Goal: Check status: Check status

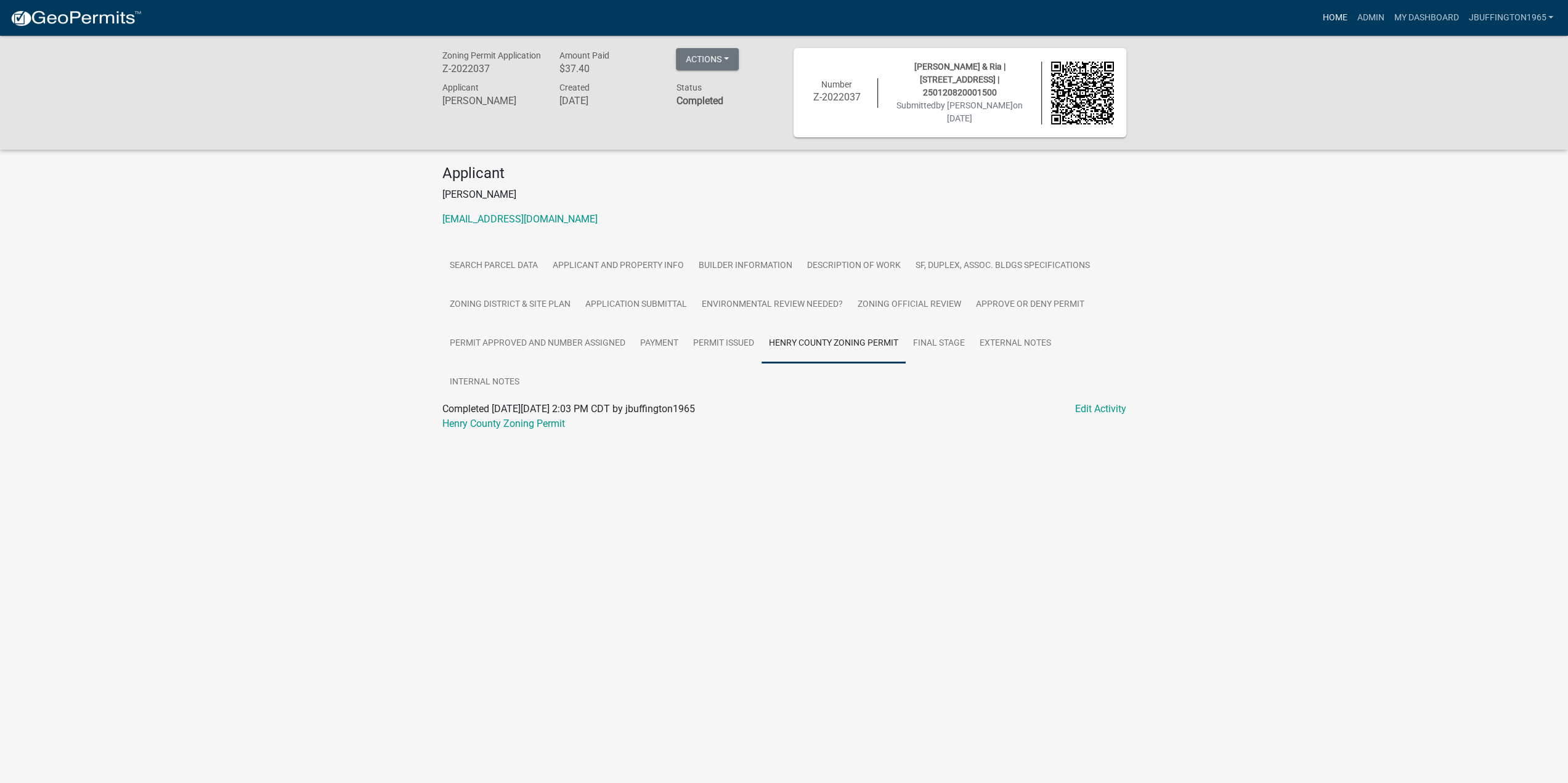
click at [1335, 18] on link "Home" at bounding box center [1334, 17] width 34 height 24
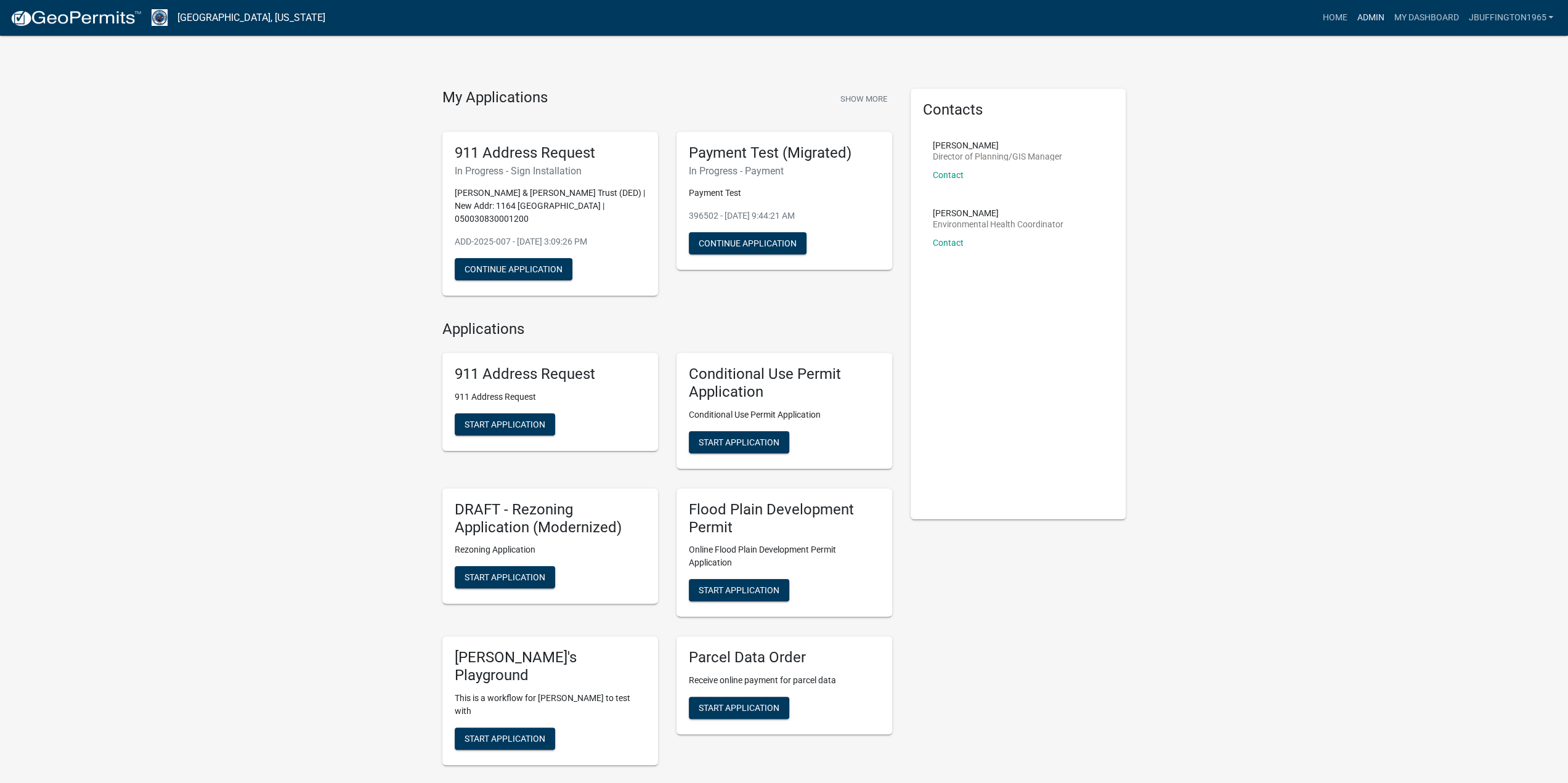
click at [1375, 20] on link "Admin" at bounding box center [1370, 17] width 37 height 24
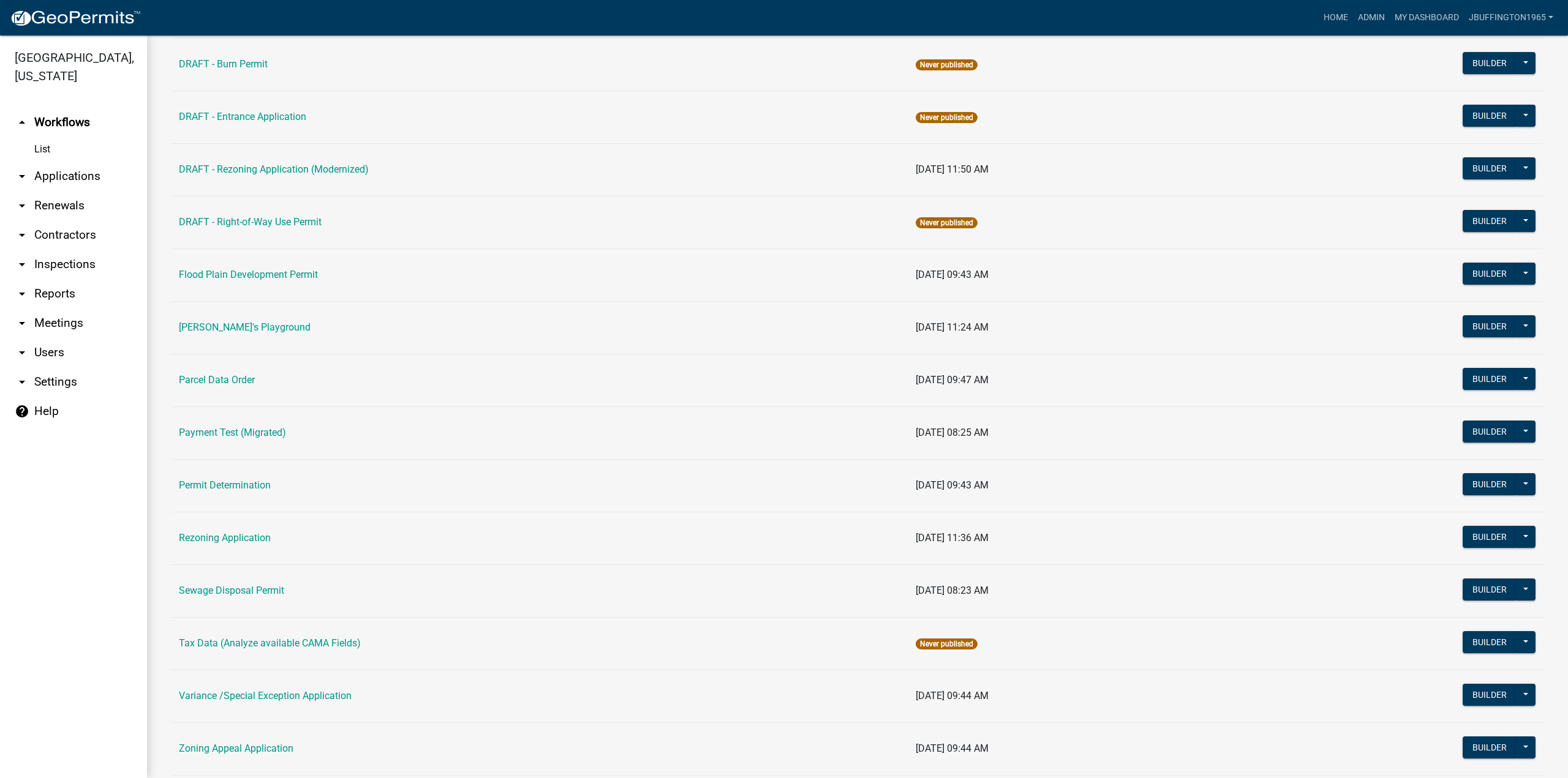
scroll to position [359, 0]
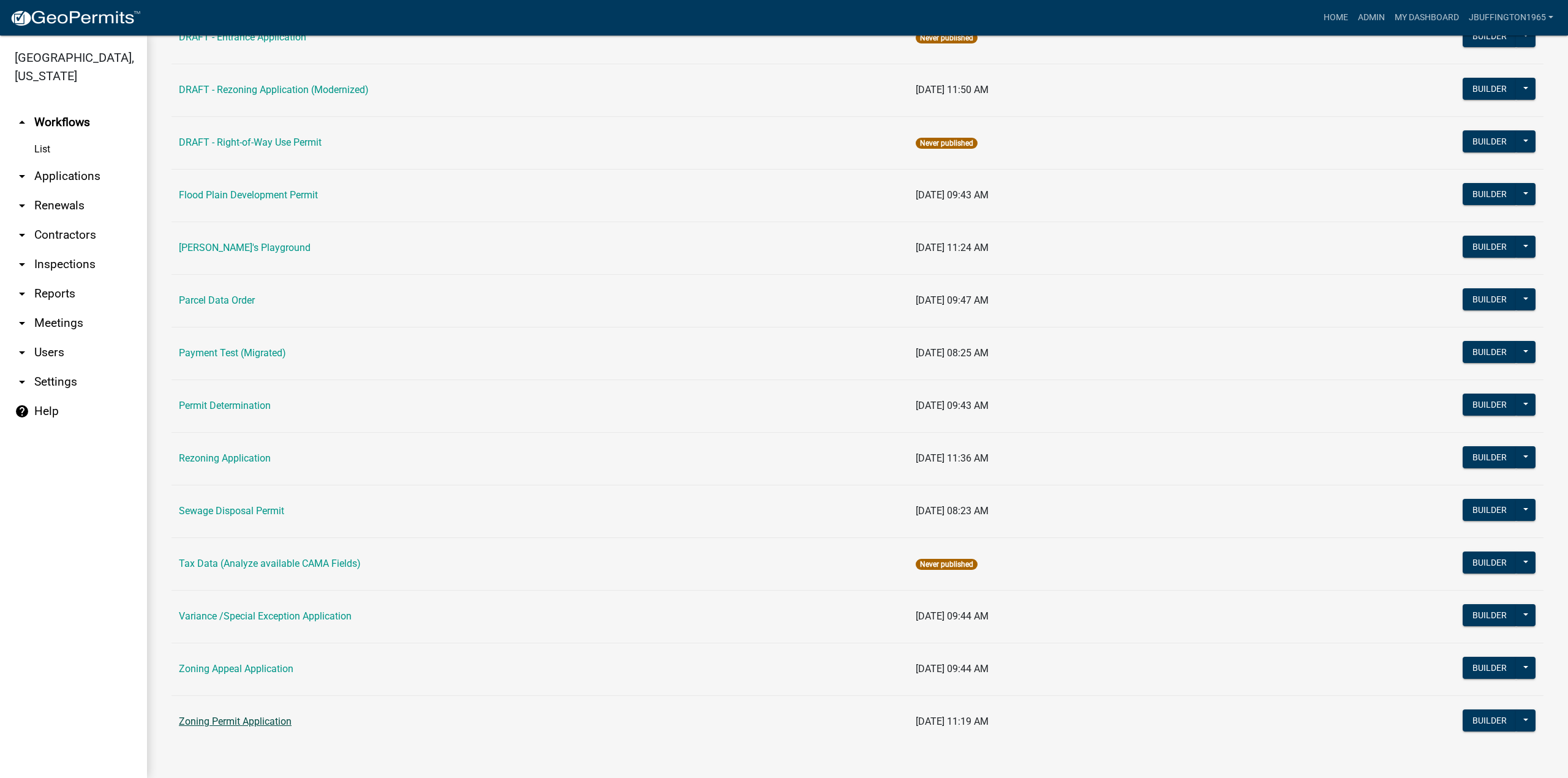
click at [240, 719] on link "Zoning Permit Application" at bounding box center [235, 721] width 113 height 11
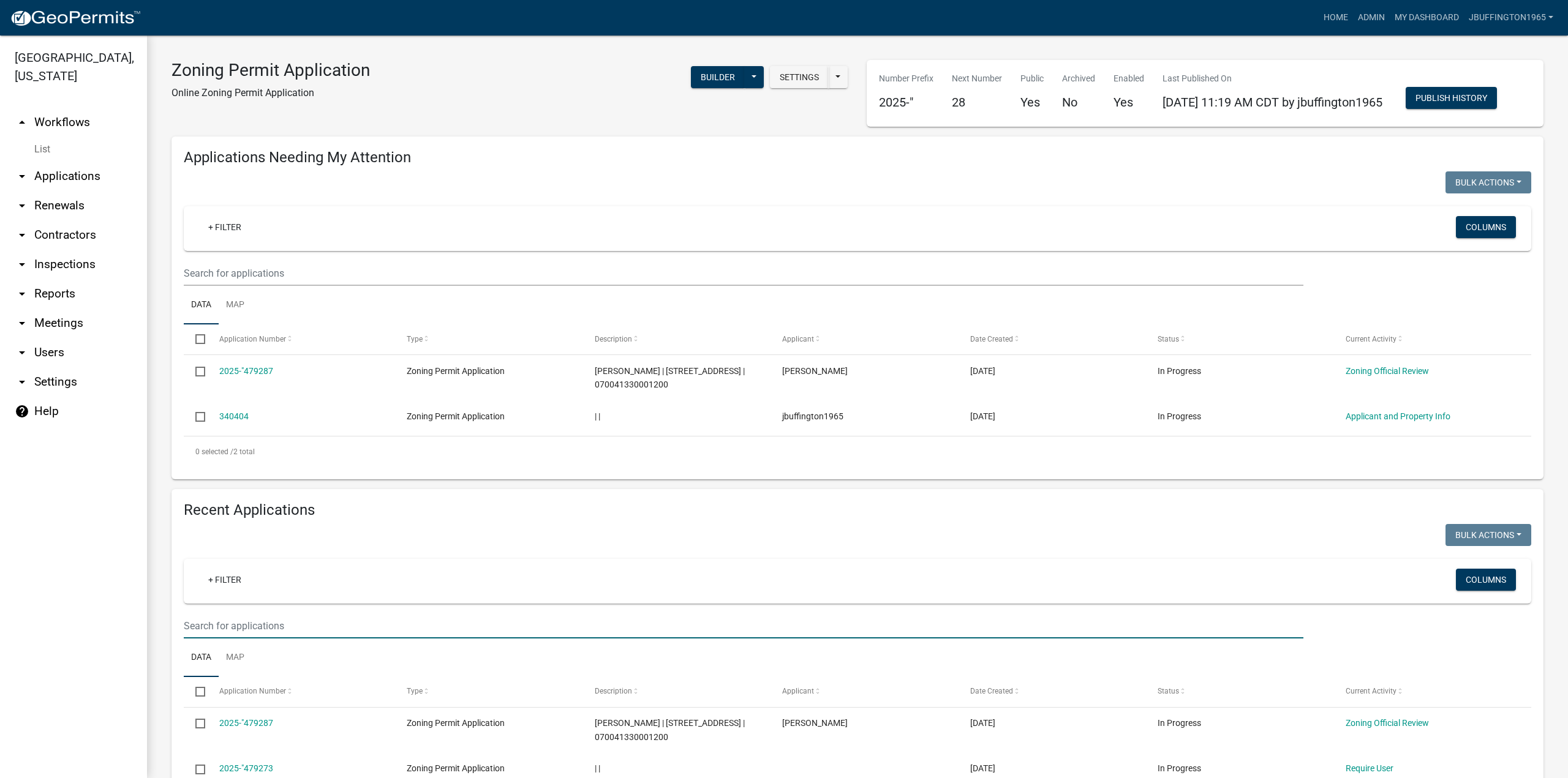
click at [242, 639] on input "text" at bounding box center [743, 625] width 1120 height 25
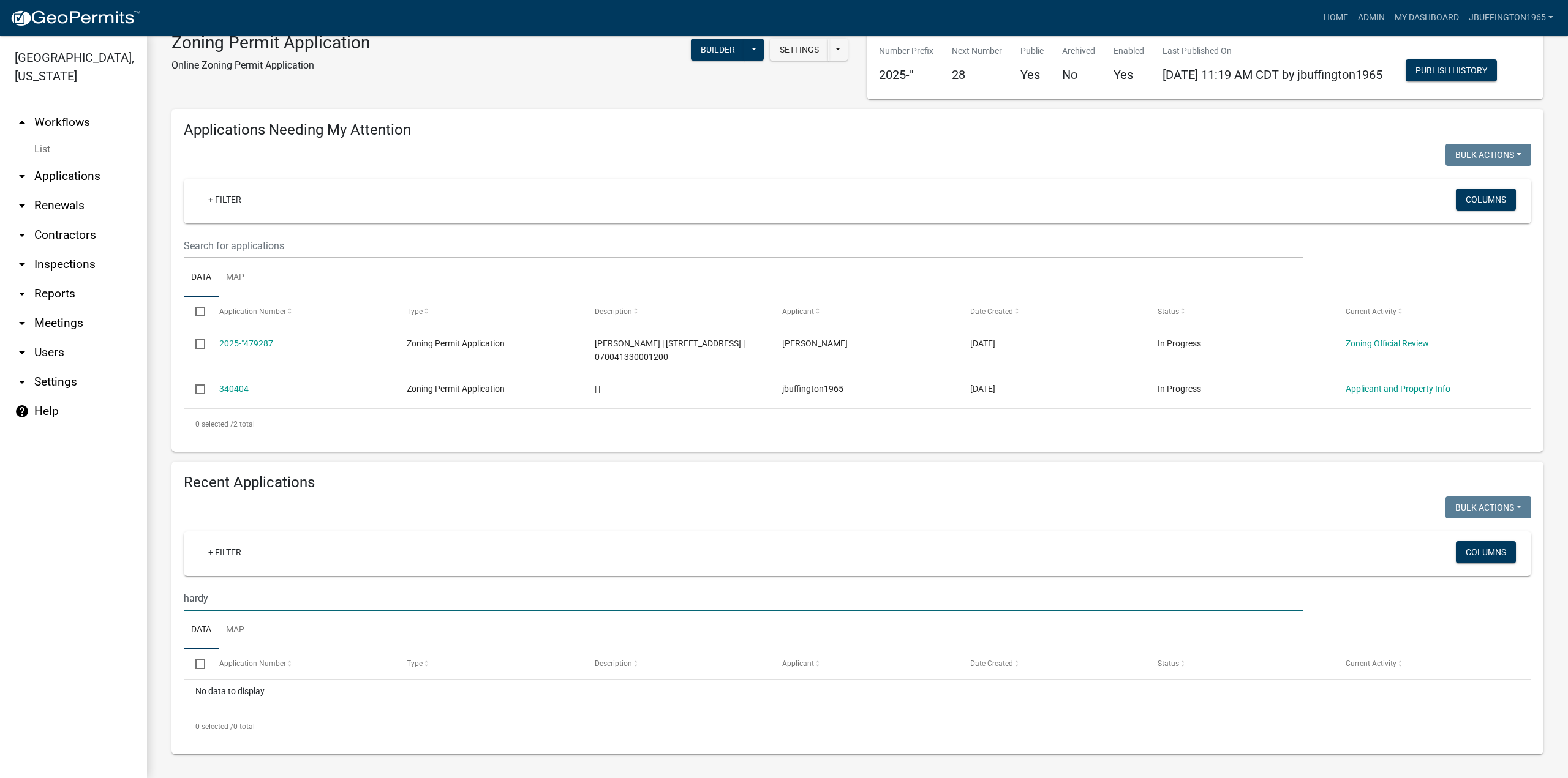
scroll to position [67, 0]
drag, startPoint x: 223, startPoint y: 598, endPoint x: 127, endPoint y: 596, distance: 96.0
click at [129, 596] on div "[GEOGRAPHIC_DATA], [US_STATE] arrow_drop_up Workflows List arrow_drop_down Appl…" at bounding box center [784, 407] width 1568 height 743
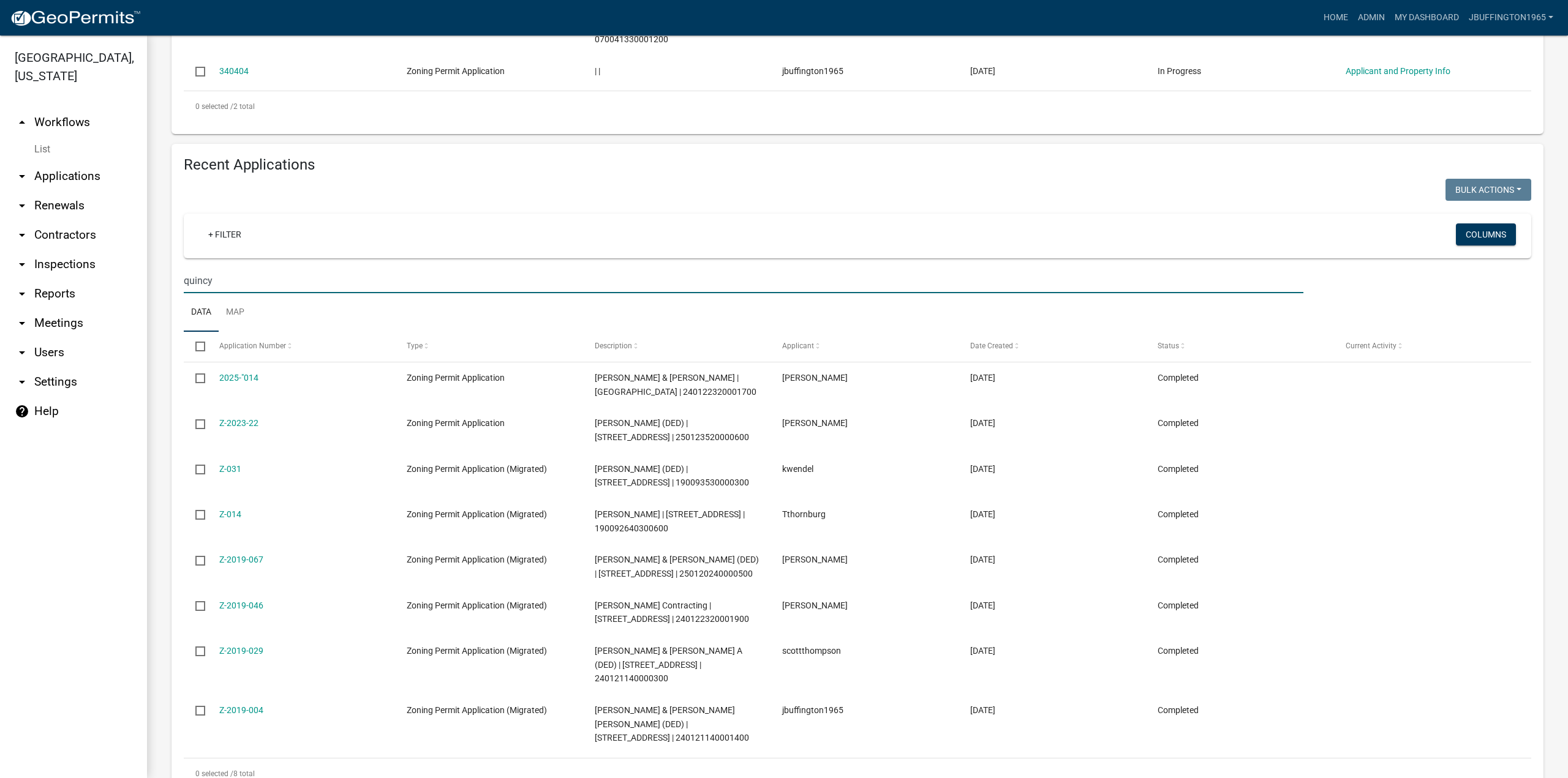
scroll to position [316, 0]
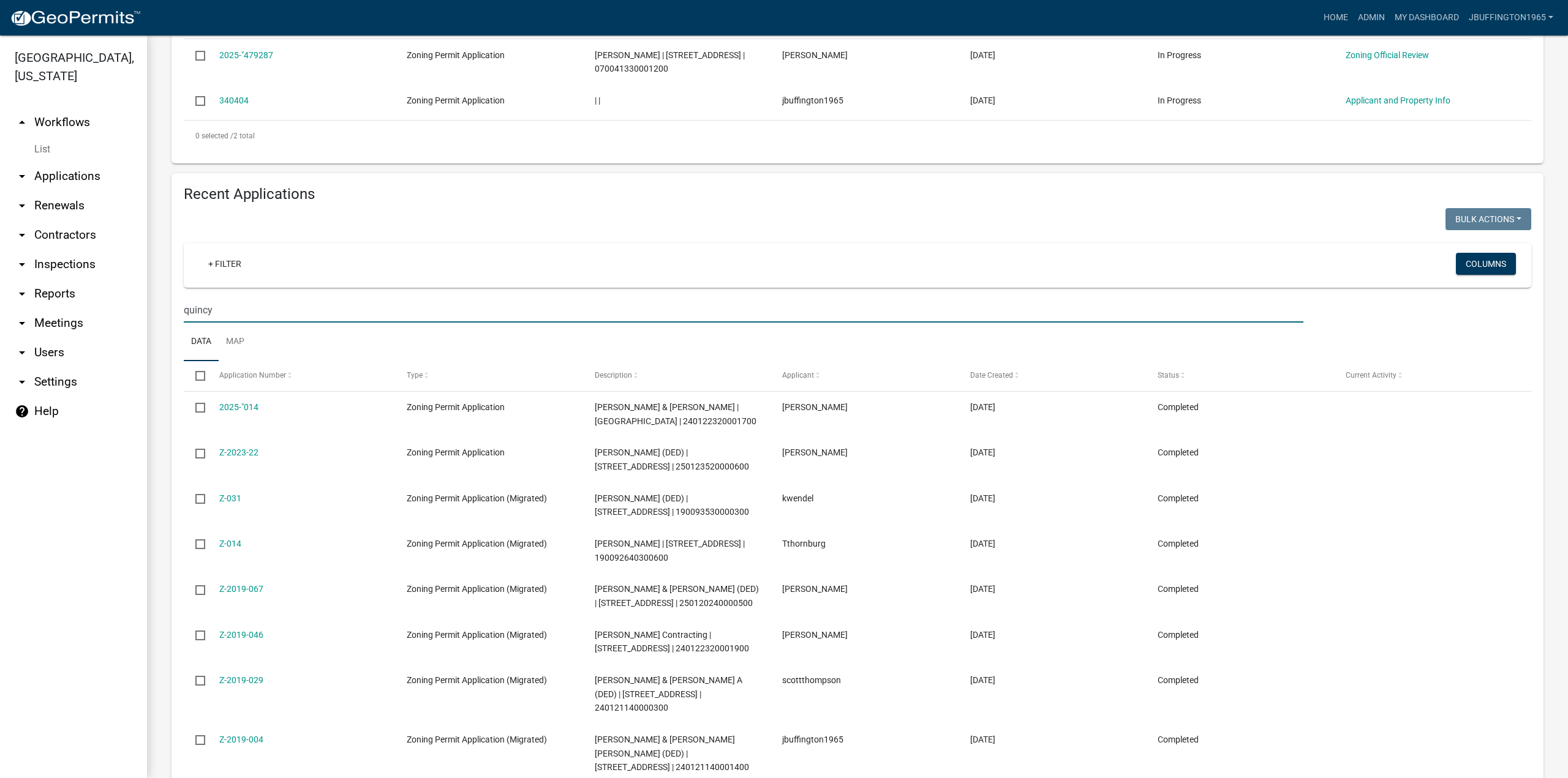
drag, startPoint x: 236, startPoint y: 352, endPoint x: 106, endPoint y: 353, distance: 130.0
click at [108, 354] on div "[GEOGRAPHIC_DATA], [US_STATE] arrow_drop_up Workflows List arrow_drop_down Appl…" at bounding box center [784, 407] width 1568 height 743
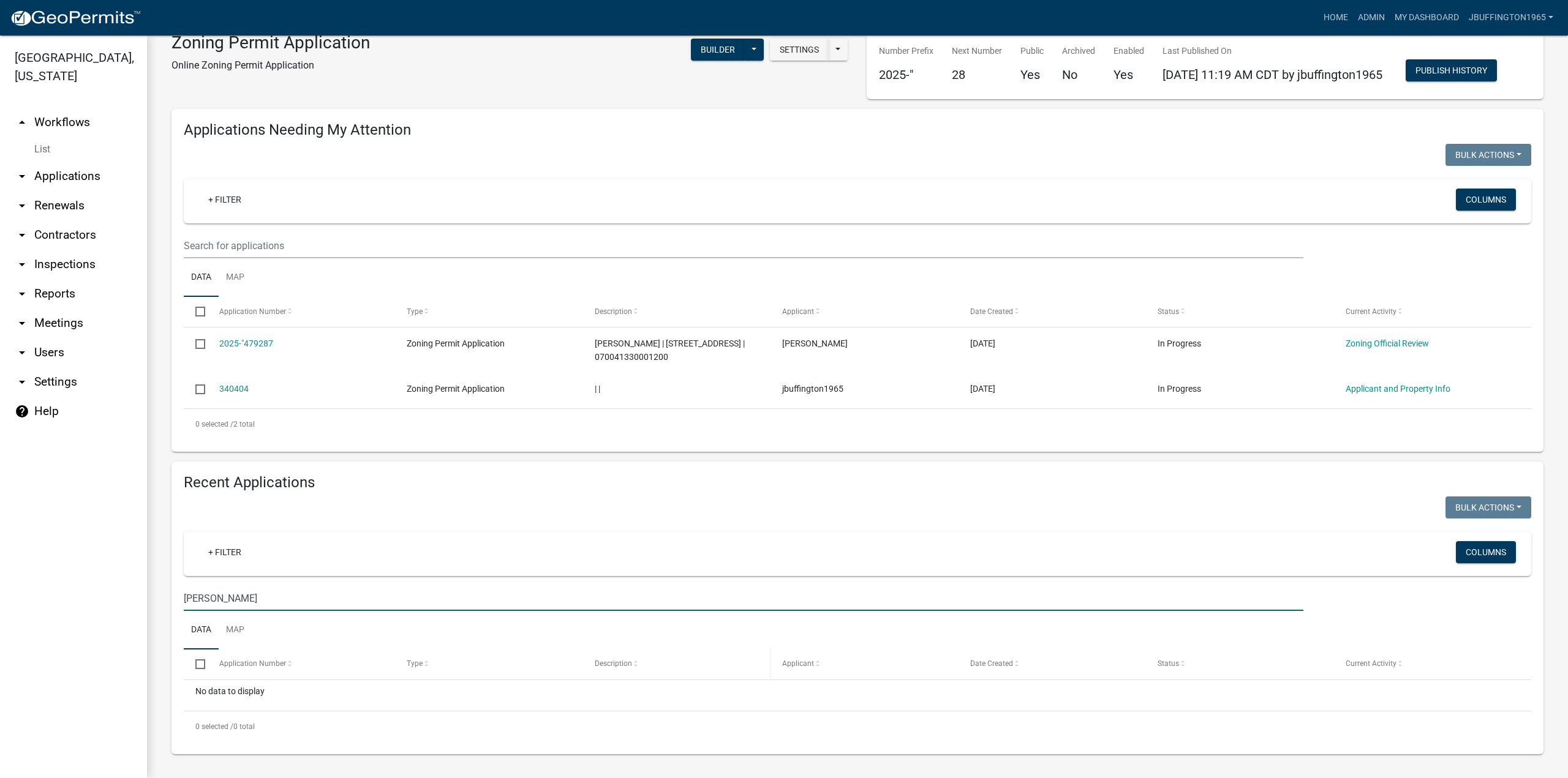
scroll to position [67, 0]
drag, startPoint x: 255, startPoint y: 602, endPoint x: 98, endPoint y: 606, distance: 157.1
click at [99, 607] on div "[GEOGRAPHIC_DATA], [US_STATE] arrow_drop_up Workflows List arrow_drop_down Appl…" at bounding box center [784, 407] width 1568 height 743
drag, startPoint x: 228, startPoint y: 602, endPoint x: 83, endPoint y: 604, distance: 145.0
click at [83, 604] on div "[GEOGRAPHIC_DATA], [US_STATE] arrow_drop_up Workflows List arrow_drop_down Appl…" at bounding box center [784, 407] width 1568 height 743
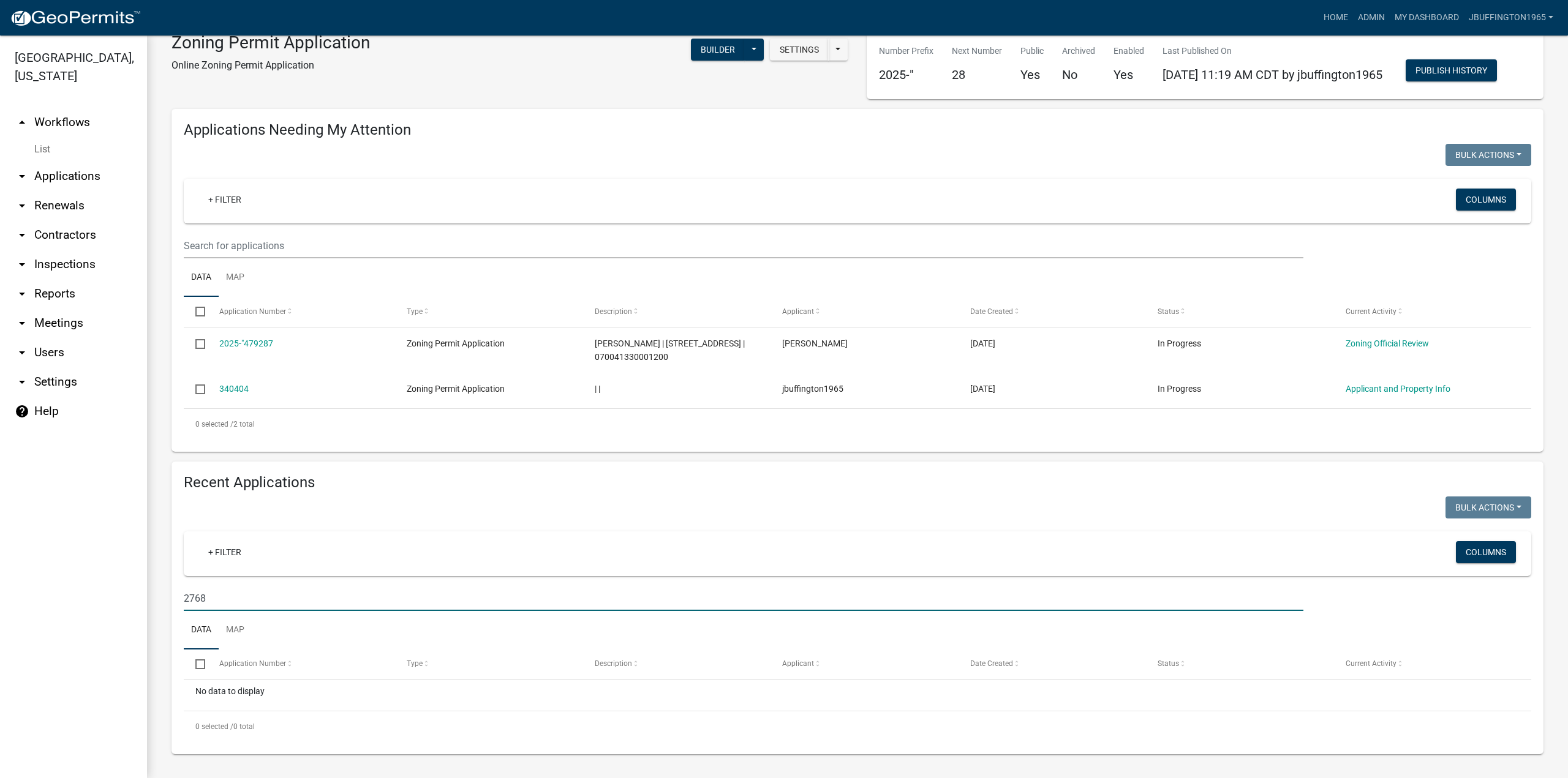
drag, startPoint x: 206, startPoint y: 597, endPoint x: 62, endPoint y: 601, distance: 144.1
click at [68, 602] on div "[GEOGRAPHIC_DATA], [US_STATE] arrow_drop_up Workflows List arrow_drop_down Appl…" at bounding box center [784, 407] width 1568 height 743
type input "2766"
